Goal: Task Accomplishment & Management: Manage account settings

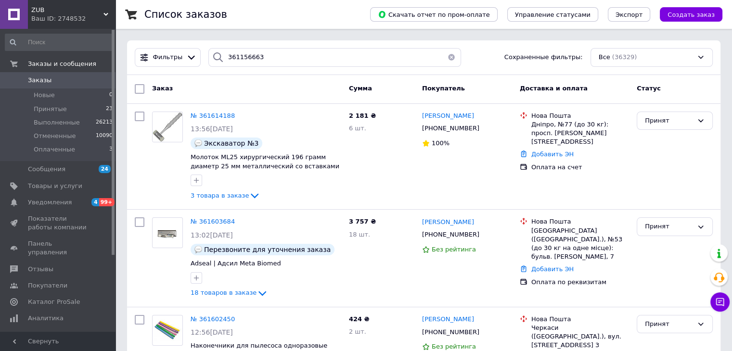
type input "361156663"
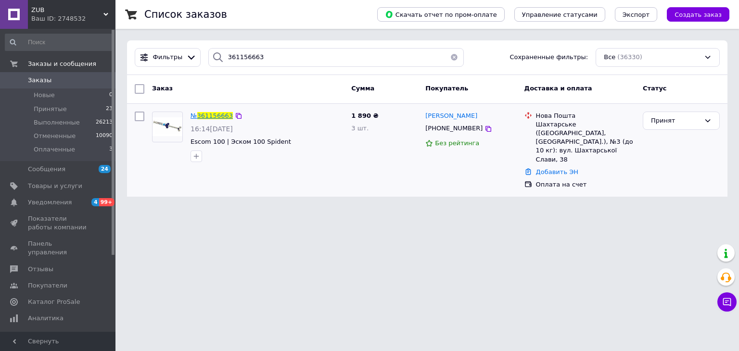
click at [212, 113] on span "361156663" at bounding box center [215, 115] width 36 height 7
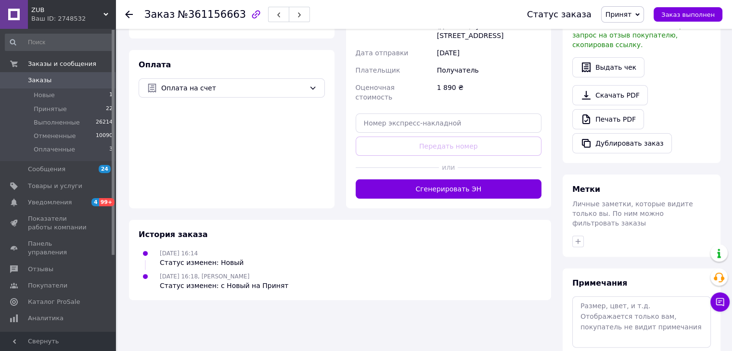
scroll to position [304, 0]
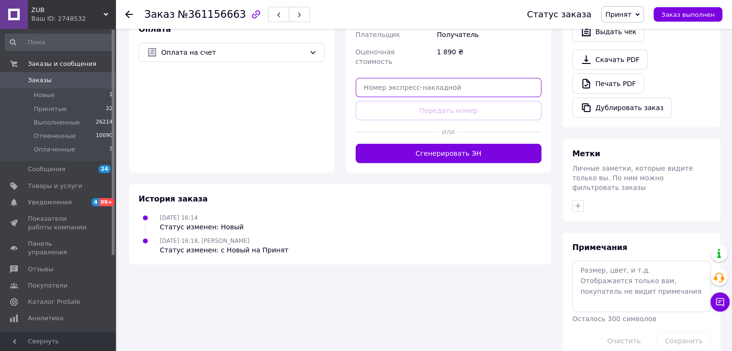
click at [459, 78] on input "text" at bounding box center [449, 87] width 186 height 19
paste input "20451247372361"
type input "20451247372361"
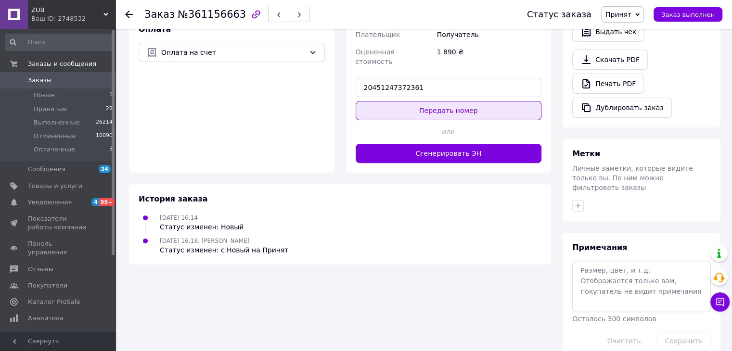
click at [456, 101] on button "Передать номер" at bounding box center [449, 110] width 186 height 19
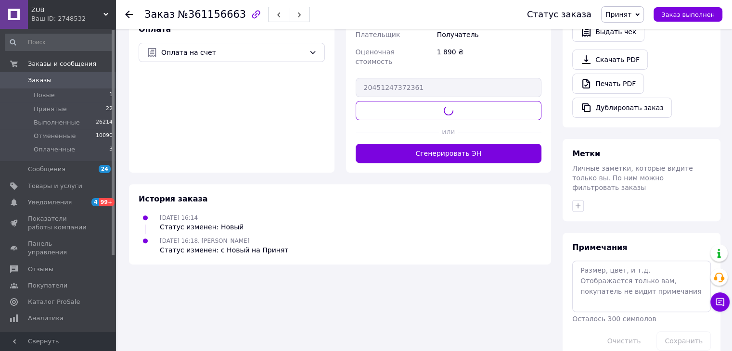
click at [625, 14] on span "Принят" at bounding box center [619, 15] width 26 height 8
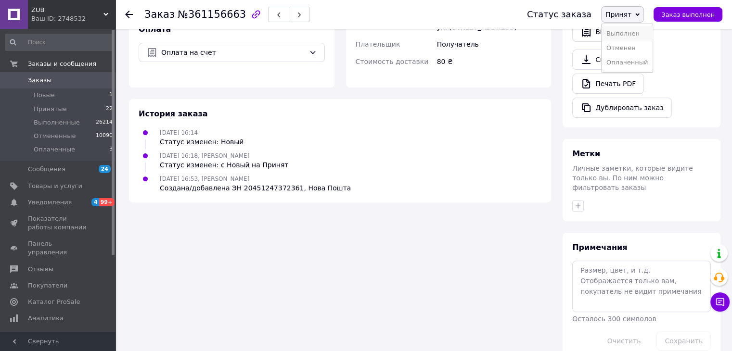
click at [633, 35] on li "Выполнен" at bounding box center [627, 33] width 51 height 14
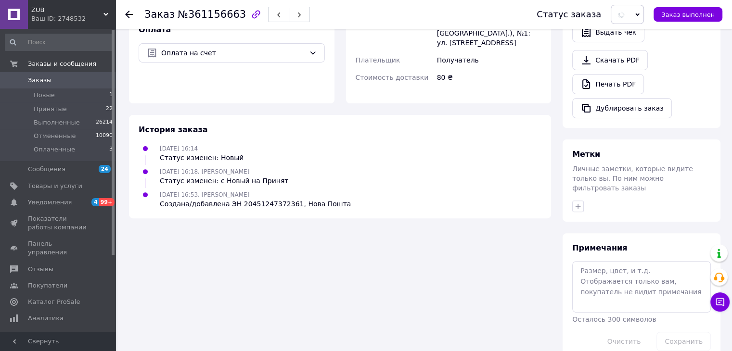
scroll to position [0, 0]
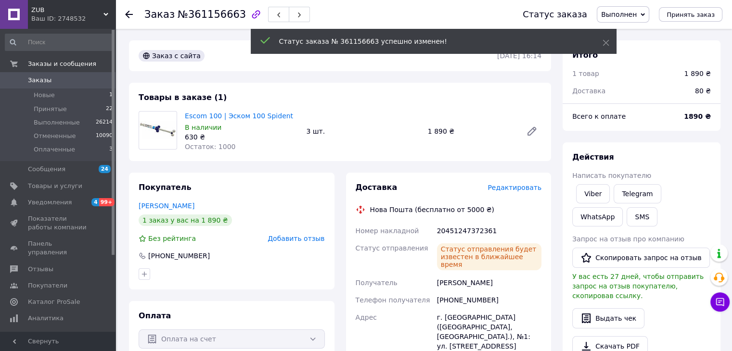
click at [56, 79] on span "Заказы" at bounding box center [58, 80] width 61 height 9
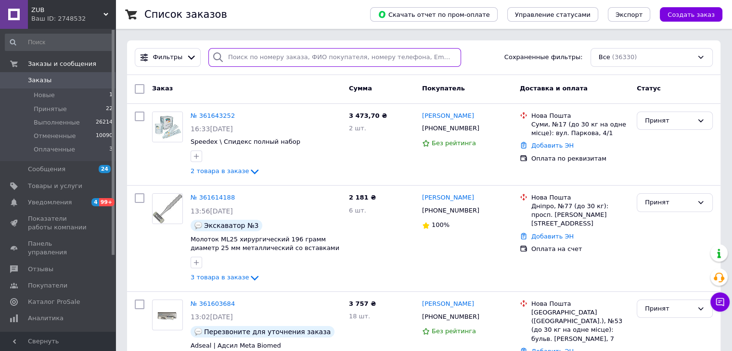
click at [256, 57] on input "search" at bounding box center [334, 57] width 253 height 19
type input "361455628"
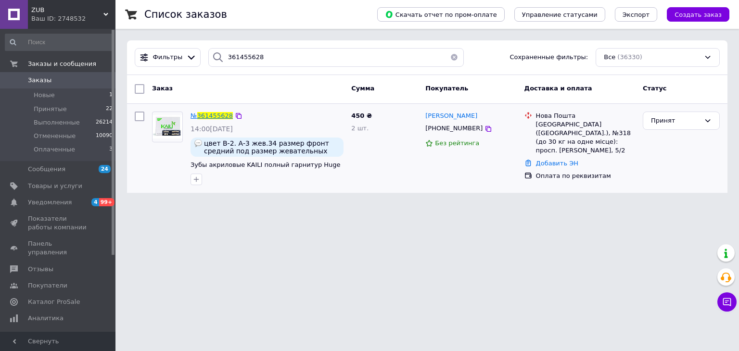
click at [205, 112] on span "361455628" at bounding box center [215, 115] width 36 height 7
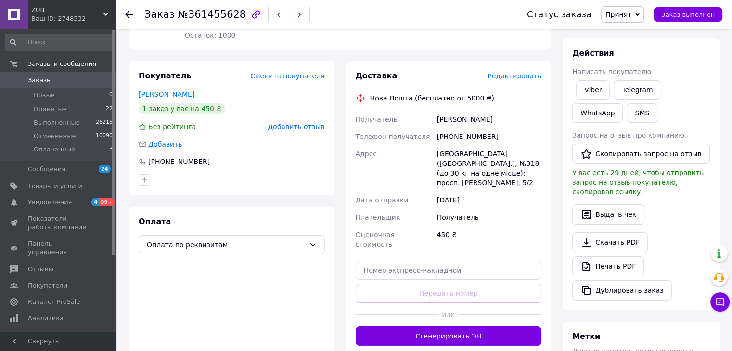
scroll to position [148, 0]
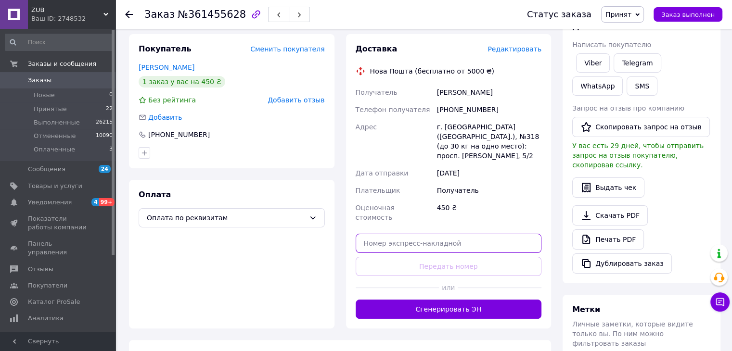
click at [433, 234] on input "text" at bounding box center [449, 243] width 186 height 19
paste input "20451247375805"
type input "20451247375805"
click at [438, 257] on button "Передать номер" at bounding box center [449, 266] width 186 height 19
click at [631, 11] on span "Принят" at bounding box center [619, 15] width 26 height 8
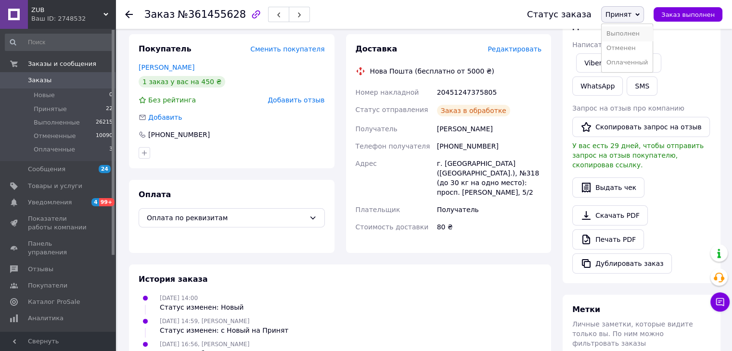
click at [636, 32] on li "Выполнен" at bounding box center [627, 33] width 51 height 14
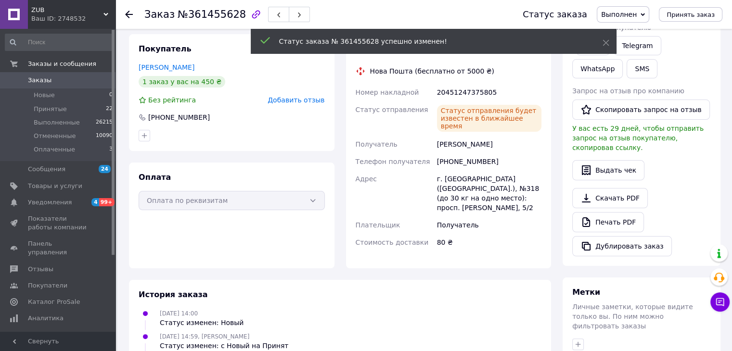
click at [54, 82] on span "Заказы" at bounding box center [58, 80] width 61 height 9
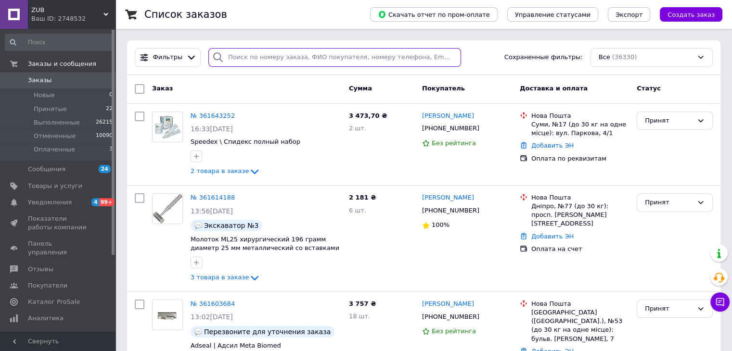
click at [282, 59] on input "search" at bounding box center [334, 57] width 253 height 19
type input "361567126"
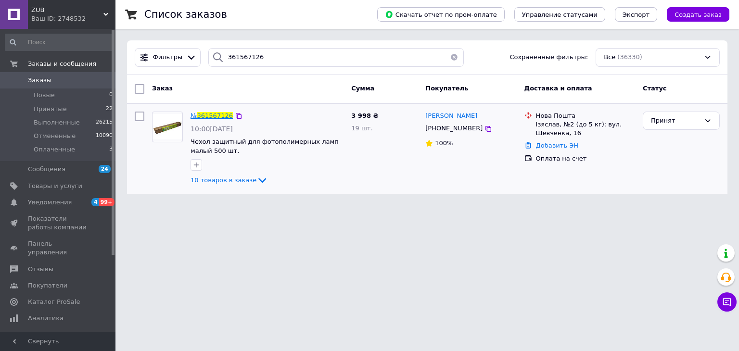
click at [215, 112] on span "361567126" at bounding box center [215, 115] width 36 height 7
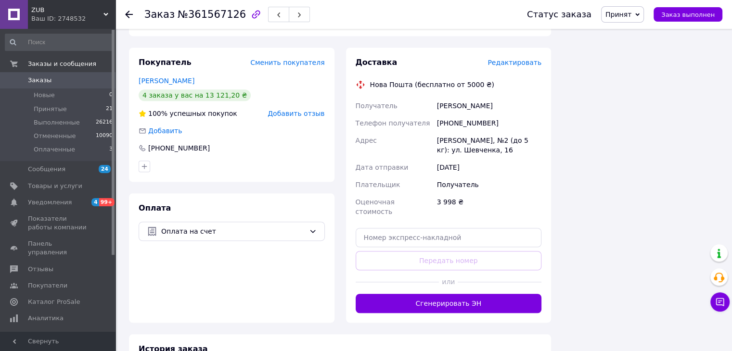
scroll to position [747, 0]
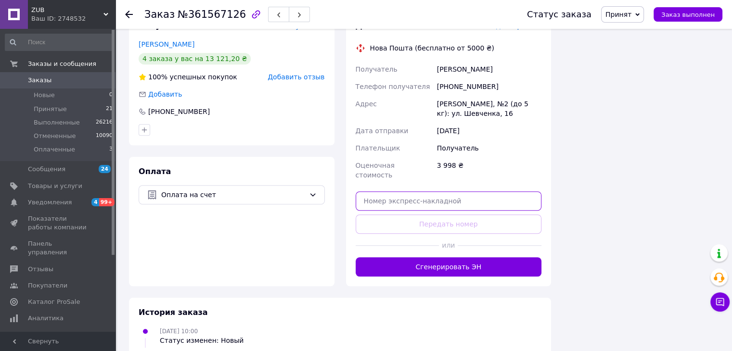
click at [481, 192] on input "text" at bounding box center [449, 201] width 186 height 19
paste input "20451247379800"
type input "20451247379800"
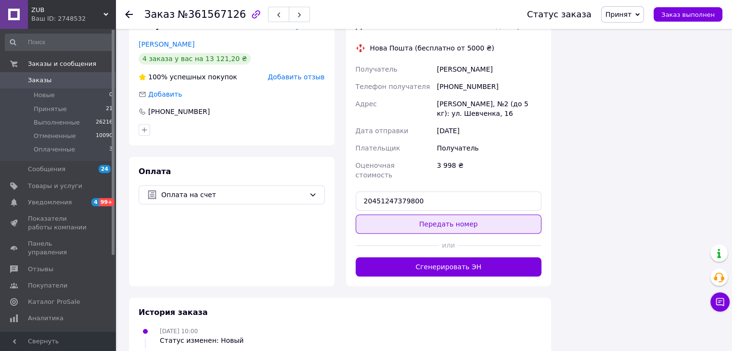
click at [471, 215] on button "Передать номер" at bounding box center [449, 224] width 186 height 19
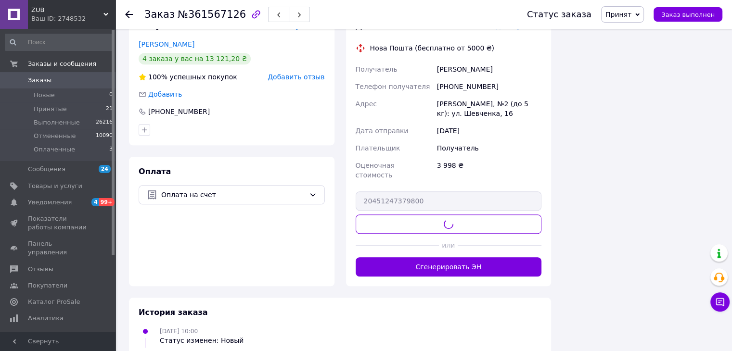
click at [632, 11] on span "Принят" at bounding box center [619, 15] width 26 height 8
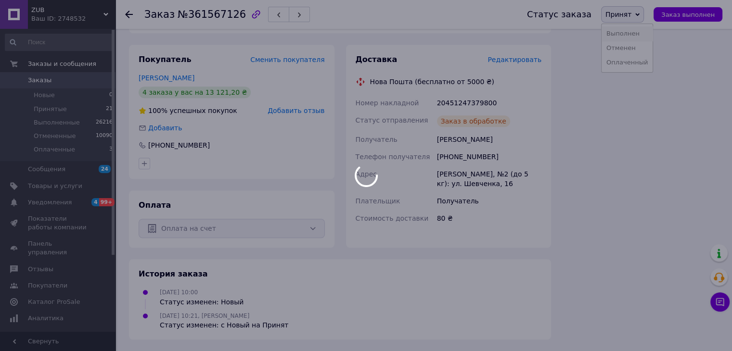
scroll to position [686, 0]
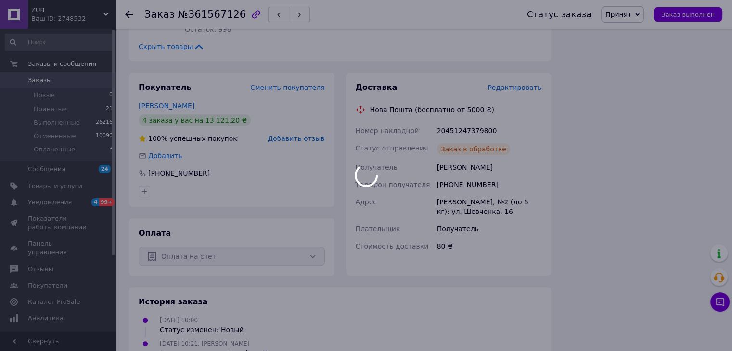
click at [636, 36] on div at bounding box center [366, 175] width 732 height 351
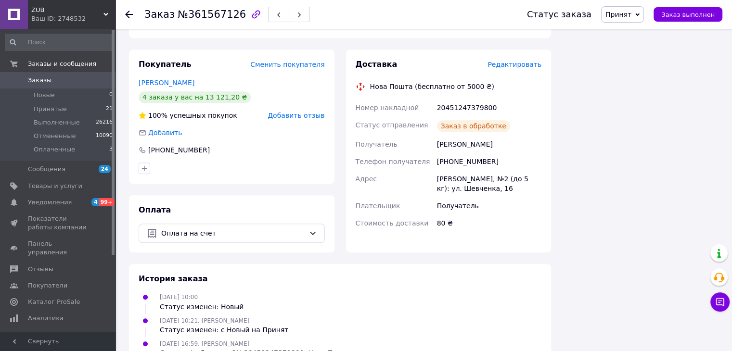
click at [634, 19] on span "Принят" at bounding box center [622, 14] width 43 height 16
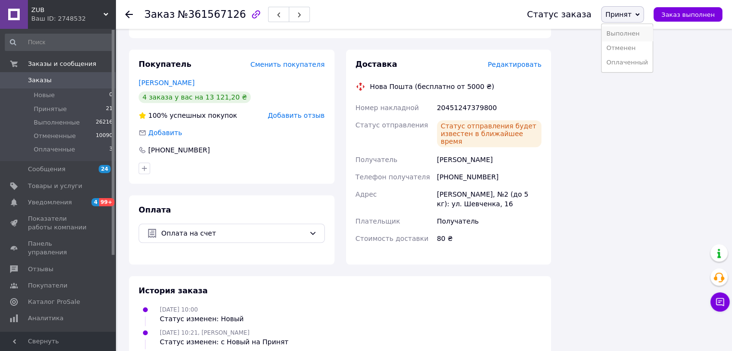
scroll to position [712, 0]
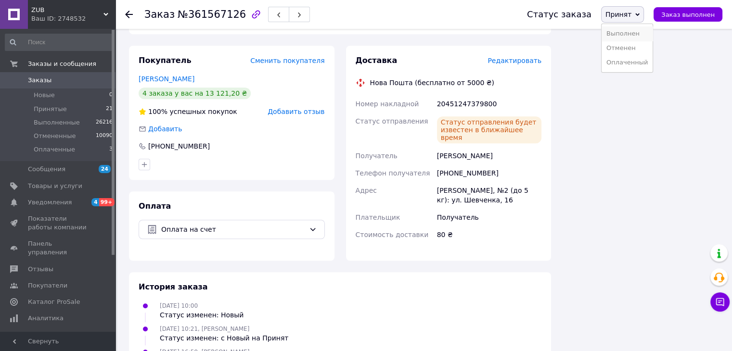
click at [634, 31] on li "Выполнен" at bounding box center [627, 33] width 51 height 14
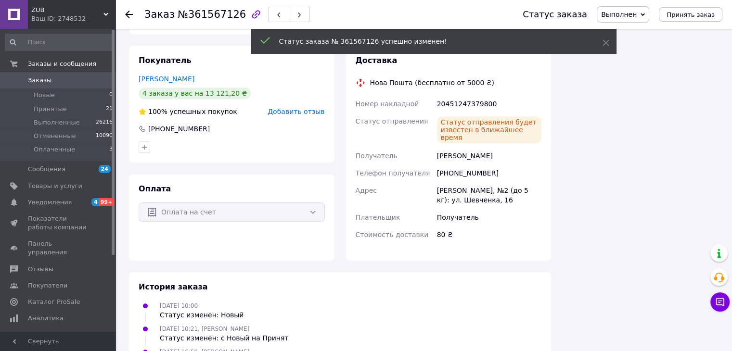
click at [52, 82] on span "Заказы" at bounding box center [58, 80] width 61 height 9
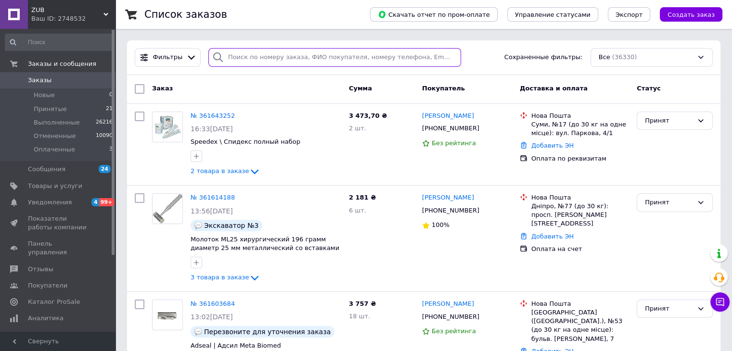
click at [245, 53] on input "search" at bounding box center [334, 57] width 253 height 19
type input "361585819"
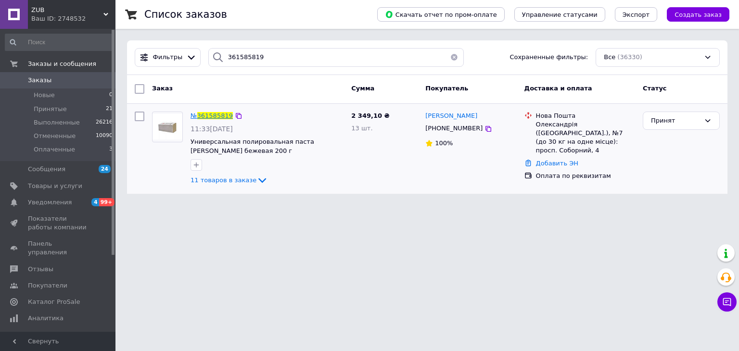
click at [205, 116] on span "361585819" at bounding box center [215, 115] width 36 height 7
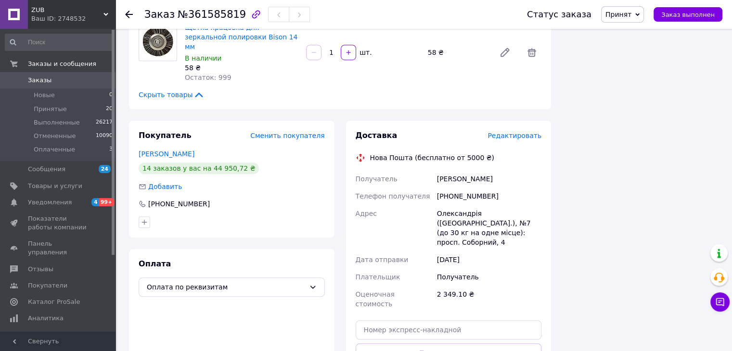
scroll to position [734, 0]
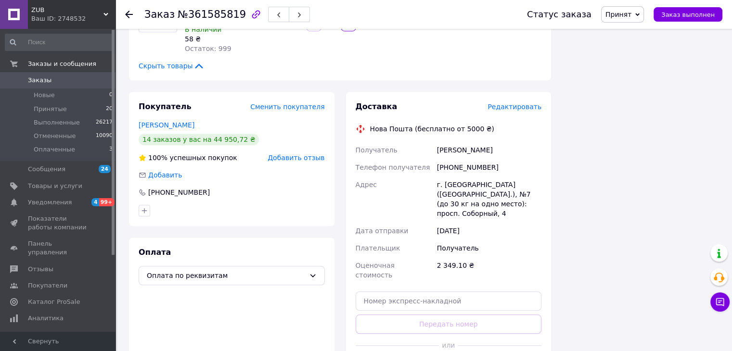
click at [451, 235] on div "Доставка Редактировать Нова Пошта (бесплатно от 5000 ₴) Получатель [PERSON_NAME…" at bounding box center [449, 239] width 186 height 275
click at [455, 292] on input "text" at bounding box center [449, 301] width 186 height 19
paste input "20451247388367"
type input "20451247388367"
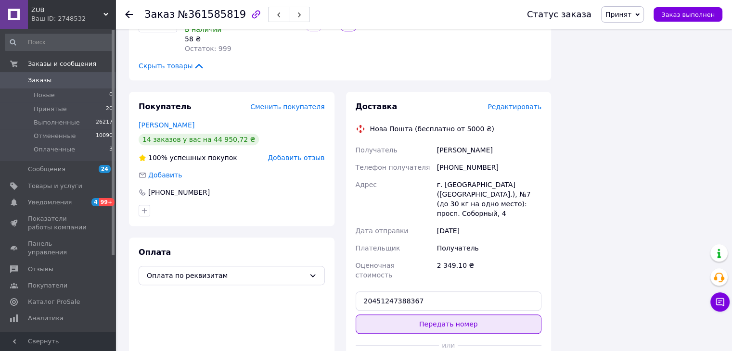
click at [456, 315] on button "Передать номер" at bounding box center [449, 324] width 186 height 19
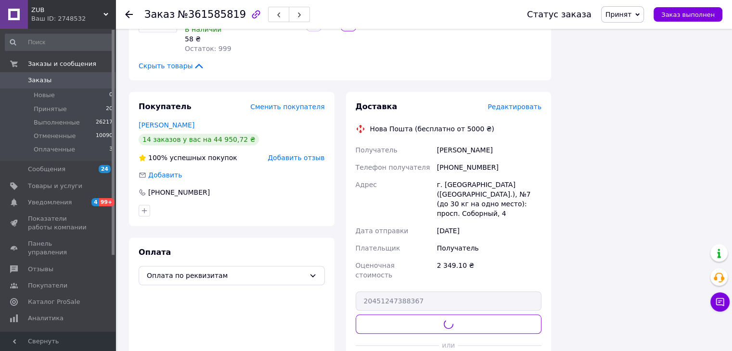
click at [629, 17] on span "Принят" at bounding box center [619, 15] width 26 height 8
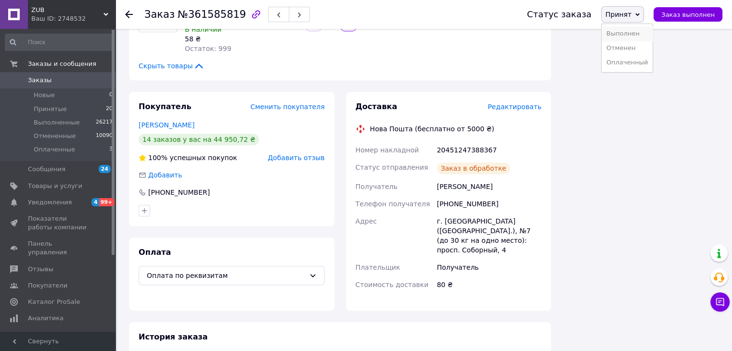
click at [632, 30] on li "Выполнен" at bounding box center [627, 33] width 51 height 14
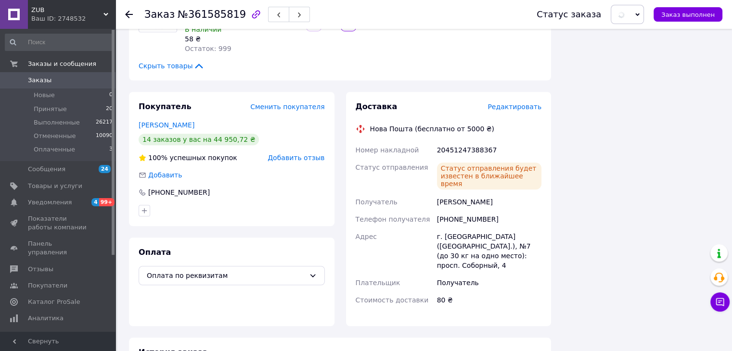
click at [50, 73] on link "Заказы 0" at bounding box center [59, 80] width 118 height 16
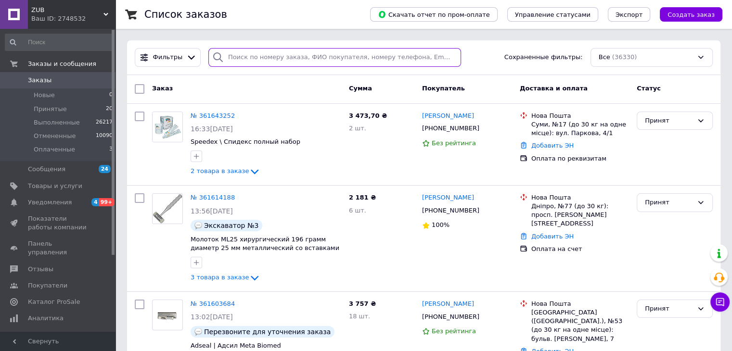
click at [296, 59] on input "search" at bounding box center [334, 57] width 253 height 19
type input "361363781"
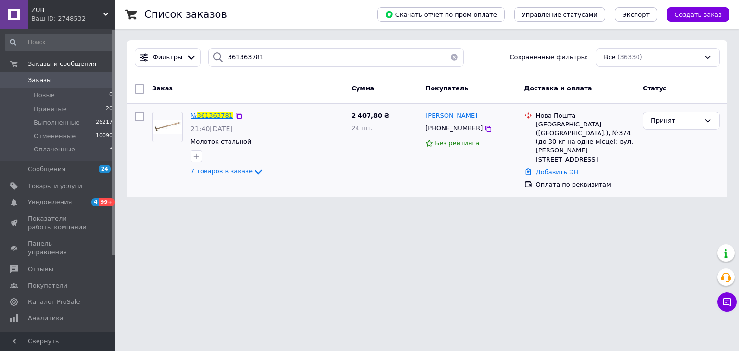
click at [213, 114] on span "361363781" at bounding box center [215, 115] width 36 height 7
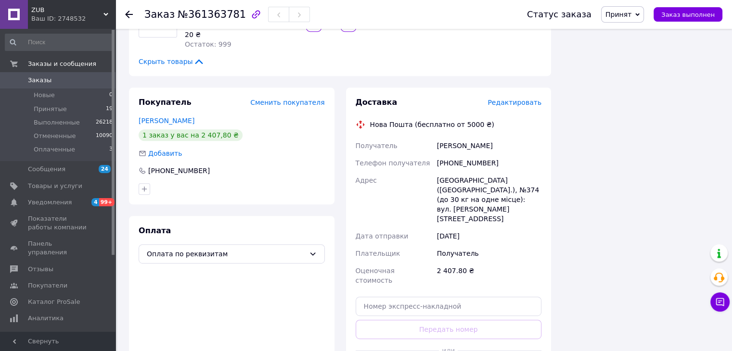
scroll to position [483, 0]
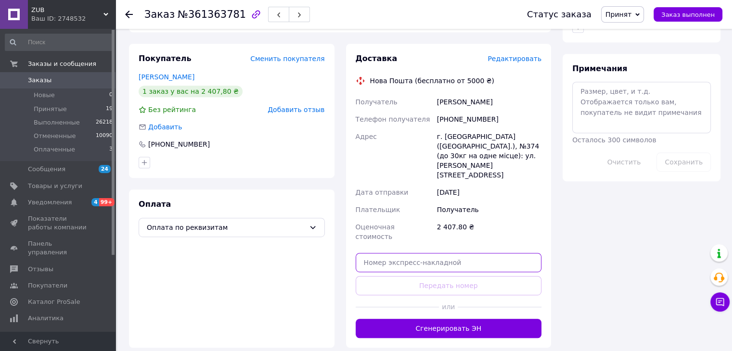
click at [466, 253] on input "text" at bounding box center [449, 262] width 186 height 19
paste input "20451247389979"
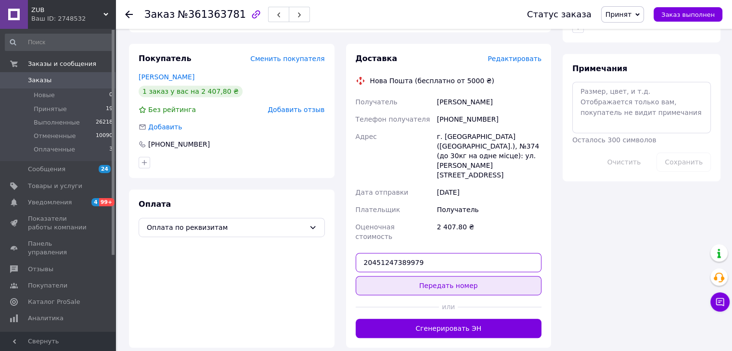
type input "20451247389979"
click at [461, 276] on button "Передать номер" at bounding box center [449, 285] width 186 height 19
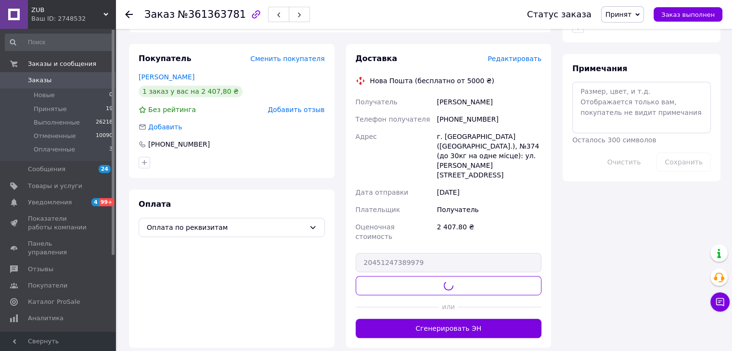
click at [632, 14] on span "Принят" at bounding box center [619, 15] width 26 height 8
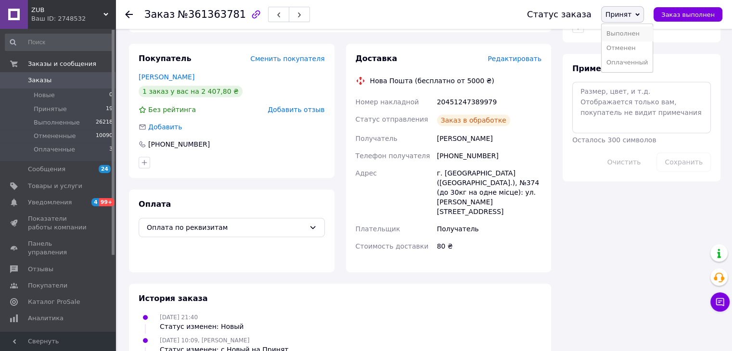
click at [635, 35] on li "Выполнен" at bounding box center [627, 33] width 51 height 14
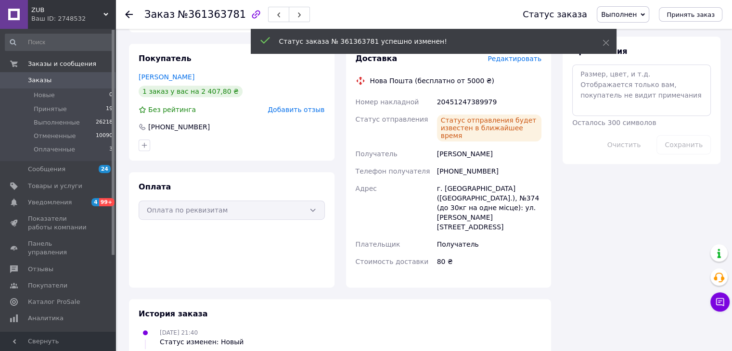
click at [50, 85] on span "Заказы" at bounding box center [58, 80] width 61 height 9
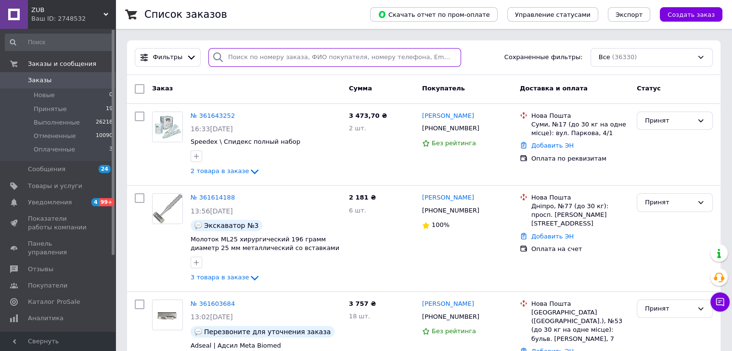
click at [245, 50] on input "search" at bounding box center [334, 57] width 253 height 19
type input "361427030"
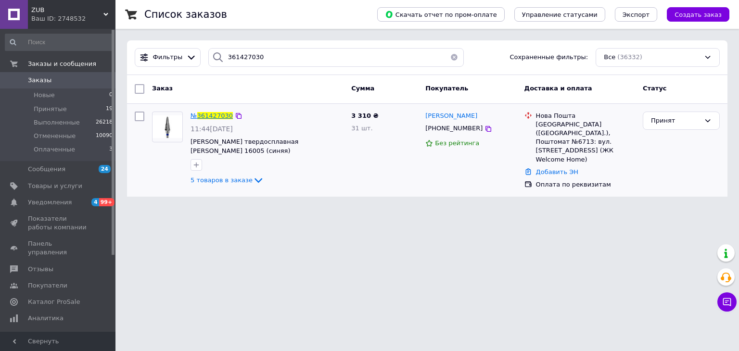
click at [215, 114] on span "361427030" at bounding box center [215, 115] width 36 height 7
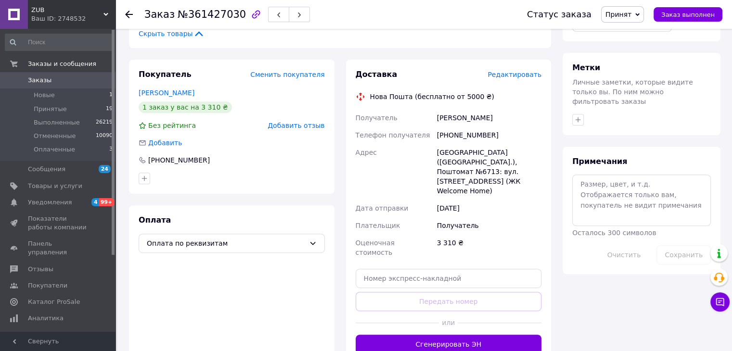
scroll to position [406, 0]
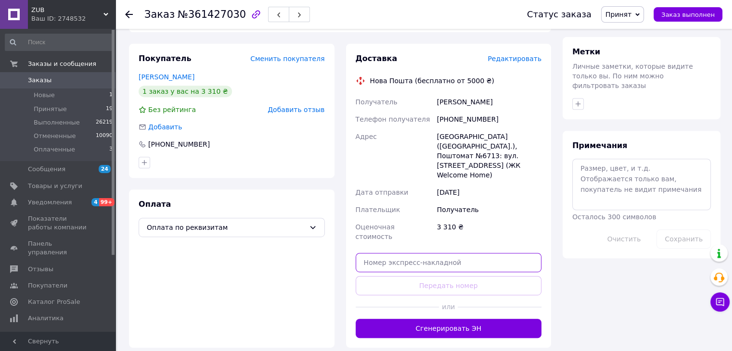
click at [454, 253] on input "text" at bounding box center [449, 262] width 186 height 19
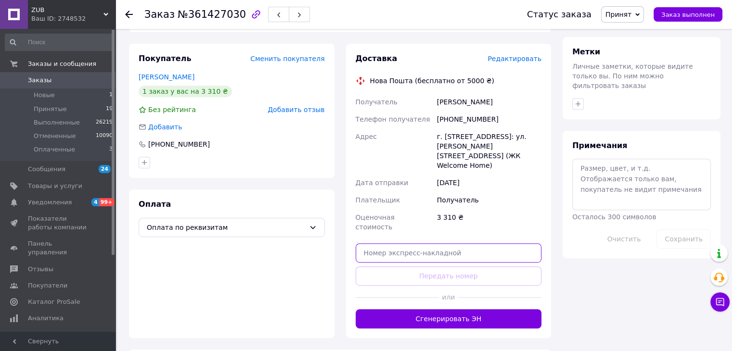
paste input "20451247412229"
type input "20451247412229"
click at [449, 267] on button "Передать номер" at bounding box center [449, 276] width 186 height 19
click at [632, 13] on span "Принят" at bounding box center [619, 15] width 26 height 8
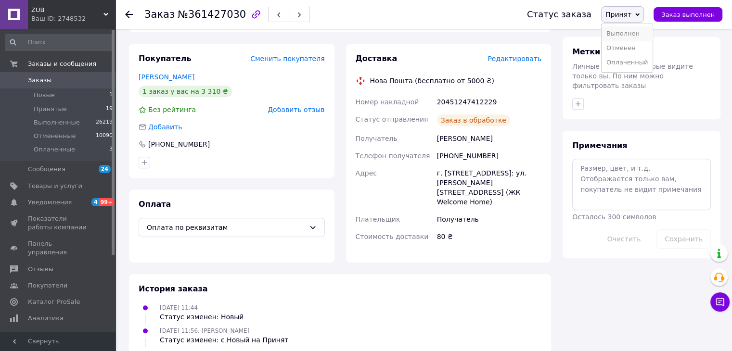
click at [631, 32] on li "Выполнен" at bounding box center [627, 33] width 51 height 14
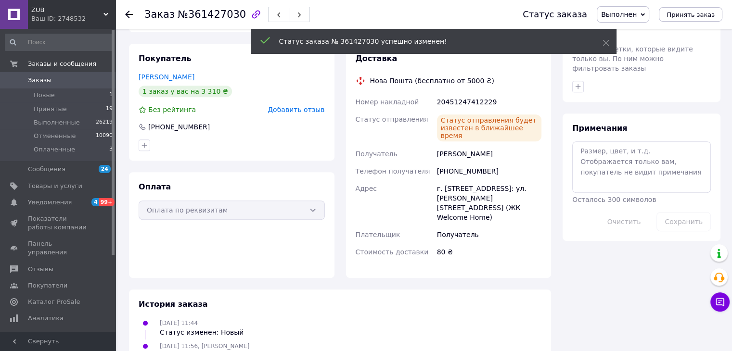
click at [59, 80] on span "Заказы" at bounding box center [58, 80] width 61 height 9
